Goal: Navigation & Orientation: Find specific page/section

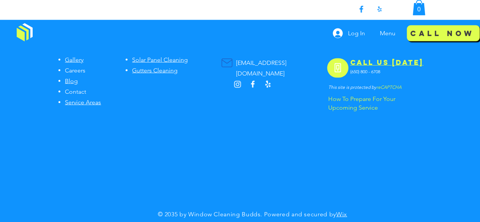
scroll to position [2212, 0]
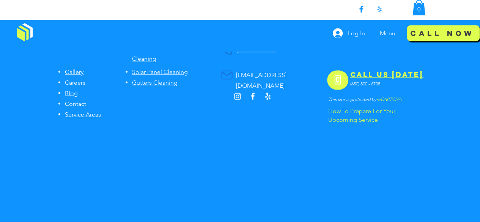
click at [237, 92] on img "Instagram" at bounding box center [237, 96] width 9 height 9
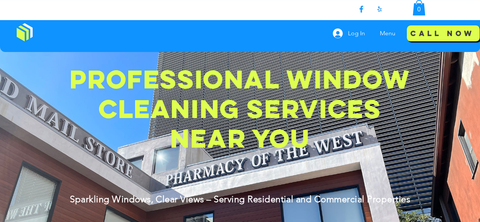
scroll to position [61, 0]
click at [23, 30] on img at bounding box center [25, 32] width 16 height 18
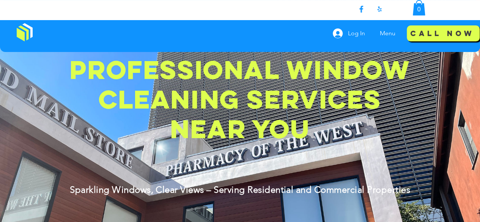
scroll to position [0, 0]
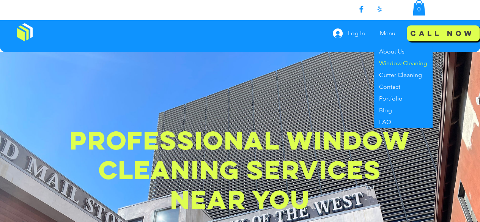
click at [399, 62] on p "Window Cleaning" at bounding box center [403, 63] width 54 height 12
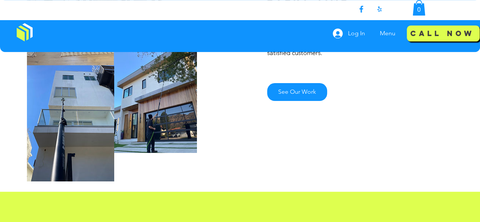
scroll to position [415, 0]
click at [209, 92] on div at bounding box center [120, 68] width 240 height 231
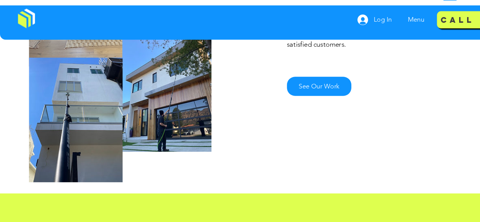
scroll to position [412, 0]
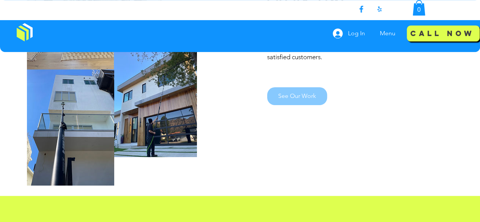
click at [301, 99] on span "See Our Work" at bounding box center [297, 96] width 38 height 8
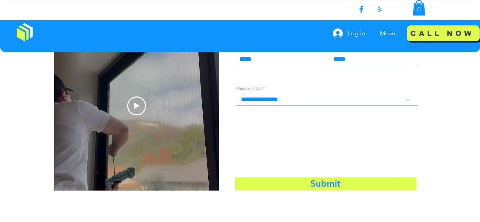
scroll to position [1505, 0]
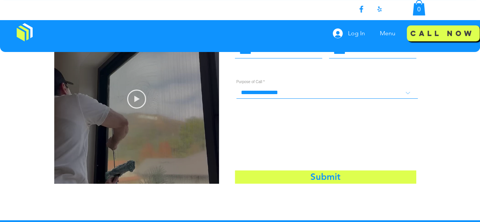
click at [136, 100] on icon "Play video" at bounding box center [136, 99] width 5 height 6
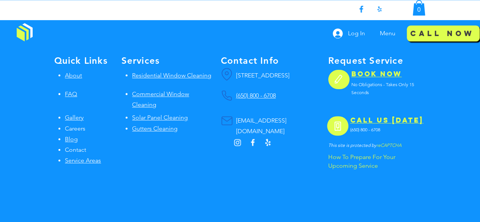
scroll to position [1874, 0]
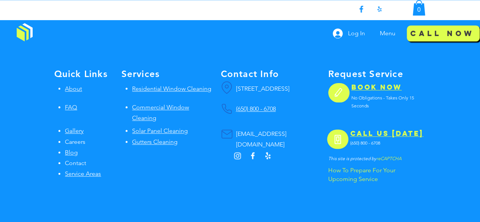
click at [81, 127] on span "Gallery" at bounding box center [74, 130] width 19 height 7
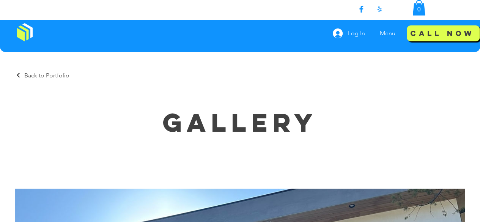
click at [382, 39] on p "Menu" at bounding box center [387, 33] width 23 height 19
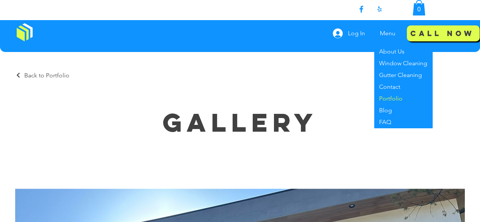
click at [398, 101] on p "Portfolio" at bounding box center [391, 99] width 30 height 12
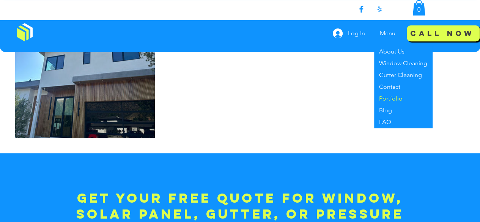
scroll to position [139, 0]
click at [420, 9] on text "0" at bounding box center [418, 9] width 3 height 7
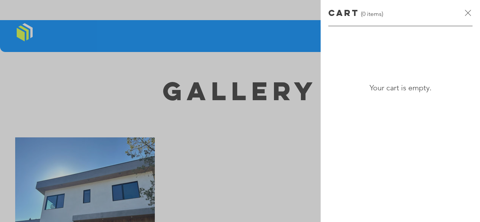
scroll to position [0, 0]
click at [468, 14] on icon "Close cart" at bounding box center [468, 12] width 9 height 9
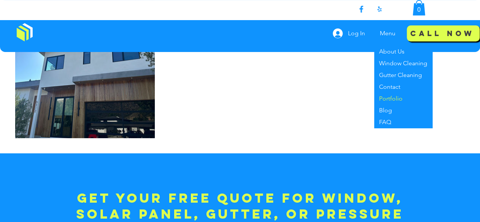
click at [27, 34] on img at bounding box center [25, 32] width 16 height 18
